Goal: Information Seeking & Learning: Learn about a topic

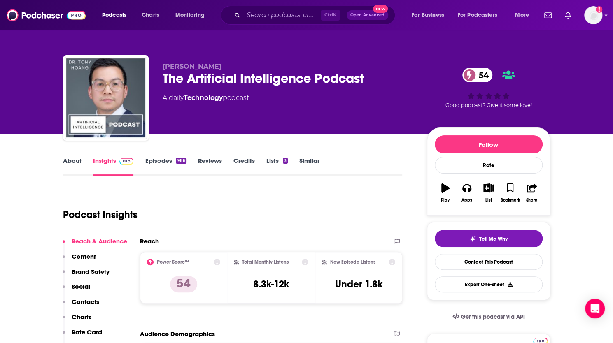
click at [67, 165] on link "About" at bounding box center [72, 166] width 19 height 19
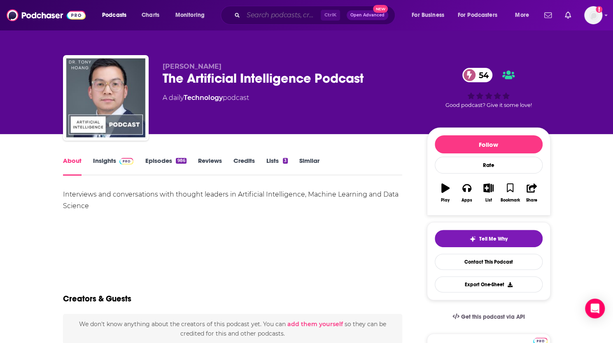
click at [272, 15] on input "Search podcasts, credits, & more..." at bounding box center [281, 15] width 77 height 13
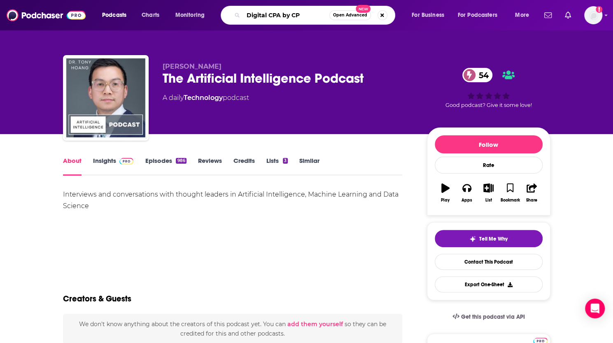
type input "Digital CPA by CPA"
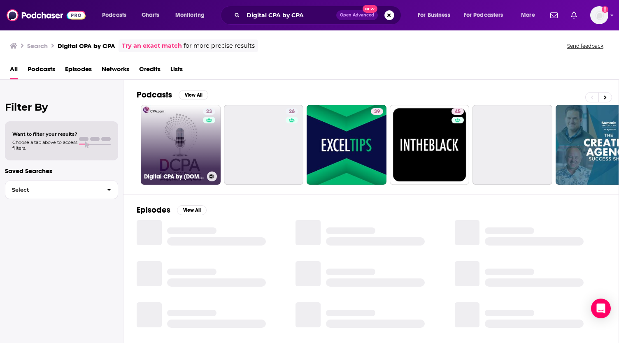
click at [185, 138] on link "23 Digital CPA by [DOMAIN_NAME]" at bounding box center [181, 145] width 80 height 80
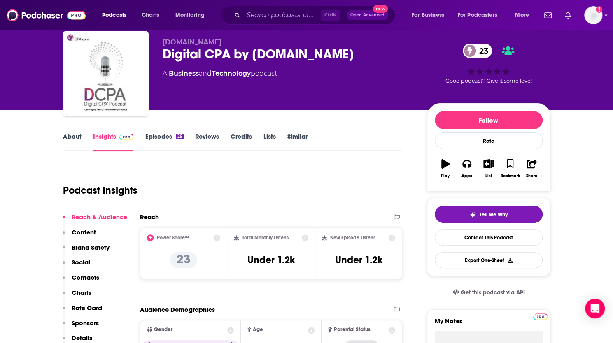
scroll to position [41, 0]
